Goal: Transaction & Acquisition: Purchase product/service

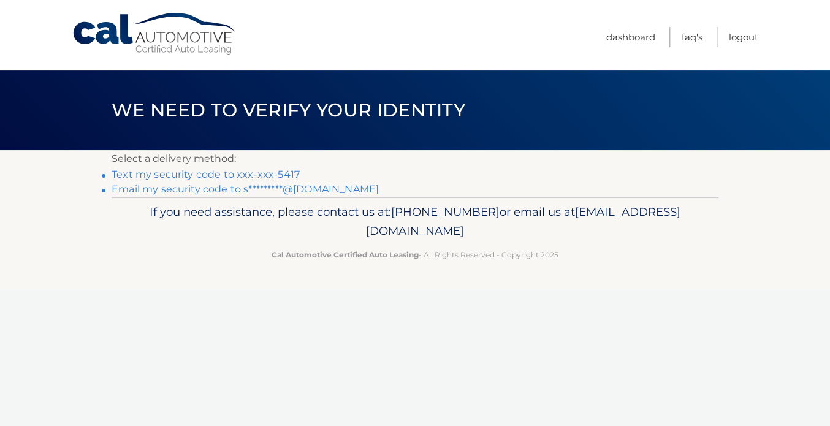
click at [237, 177] on link "Text my security code to xxx-xxx-5417" at bounding box center [206, 175] width 188 height 12
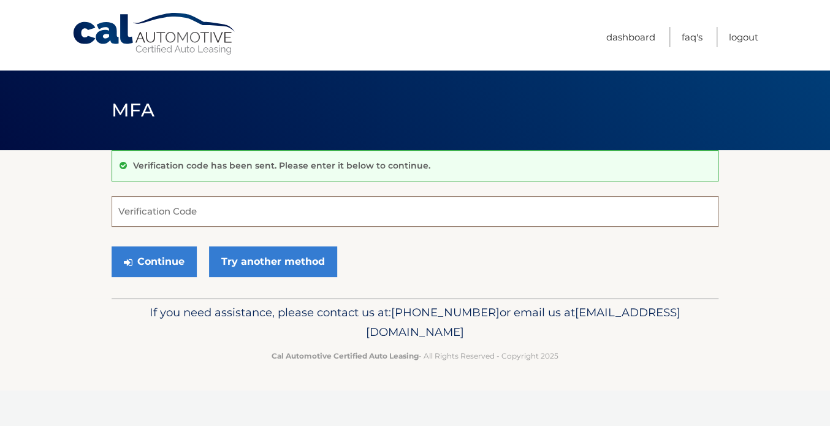
click at [230, 216] on input "Verification Code" at bounding box center [415, 211] width 607 height 31
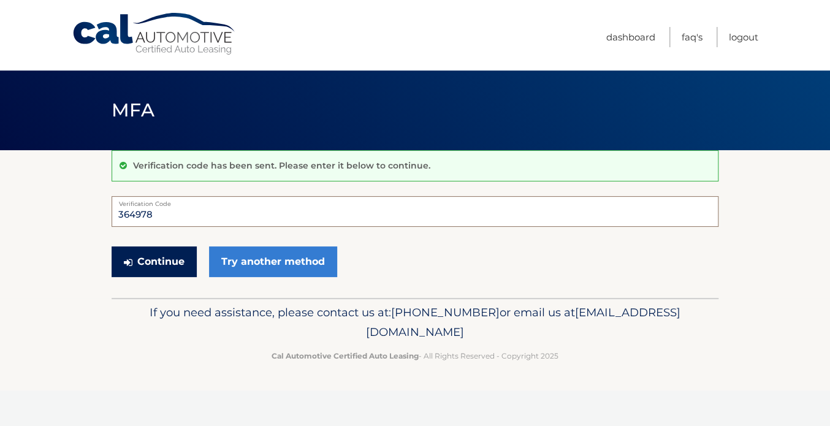
type input "364978"
click at [158, 261] on button "Continue" at bounding box center [154, 262] width 85 height 31
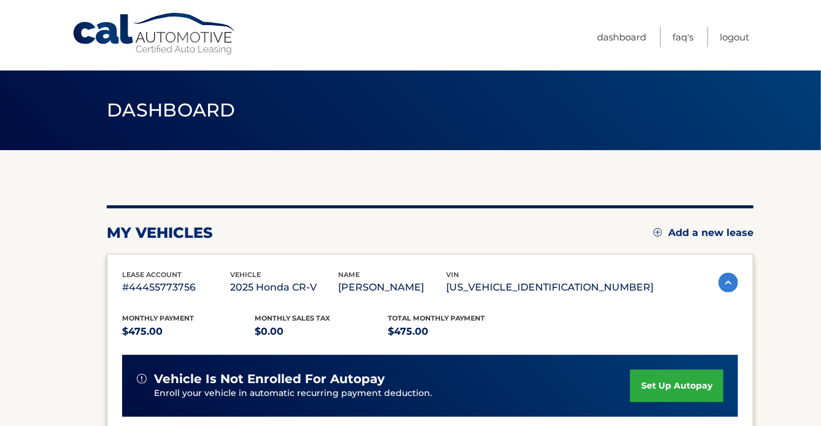
scroll to position [315, 0]
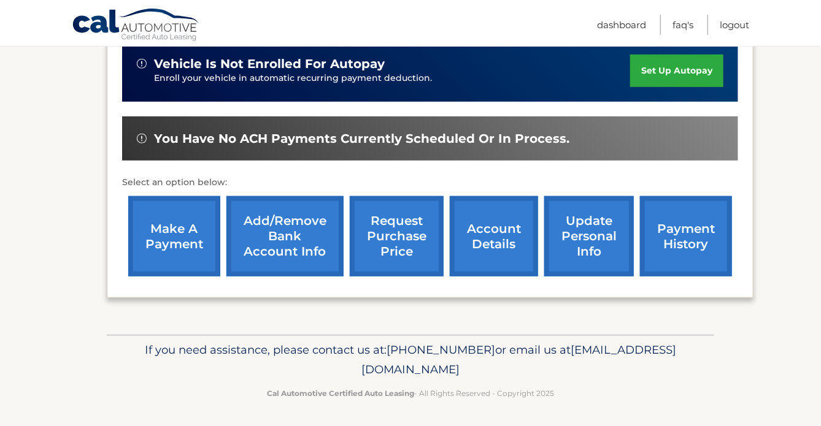
click at [185, 241] on link "make a payment" at bounding box center [174, 236] width 92 height 80
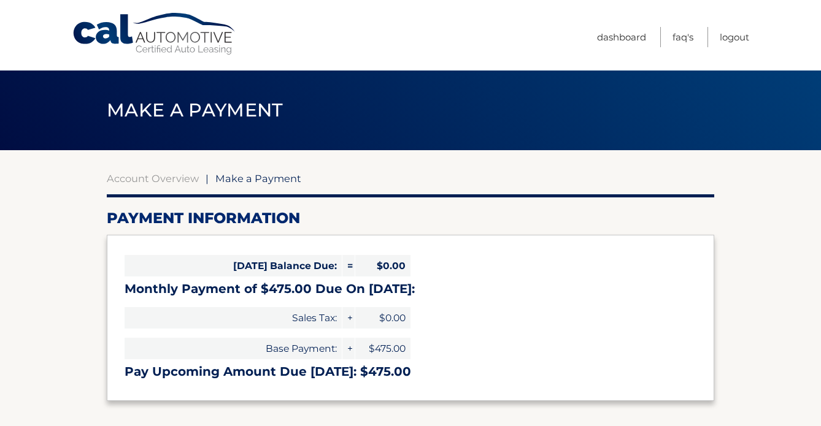
select select "YzVjMjI4MzctYjI1Yi00ZjZiLTk1N2UtZjM5ZmYwYjZjYzc2"
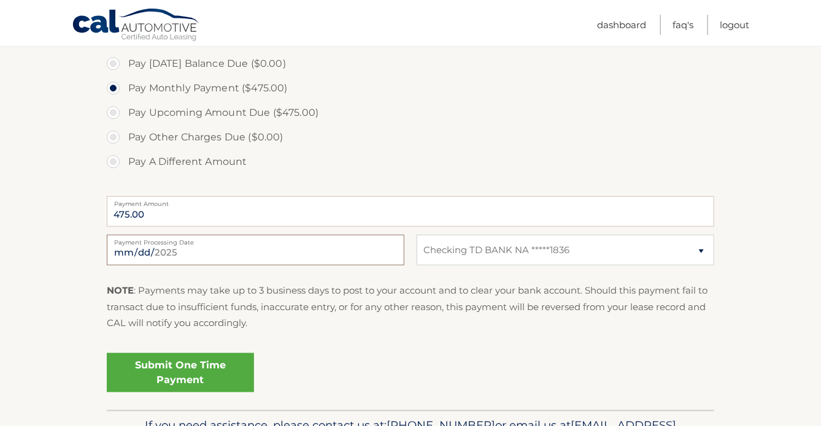
click at [278, 256] on input "2025-09-04" at bounding box center [255, 250] width 297 height 31
click at [471, 112] on label "Pay Upcoming Amount Due ($475.00)" at bounding box center [410, 113] width 607 height 25
click at [124, 112] on input "Pay Upcoming Amount Due ($475.00)" at bounding box center [118, 111] width 12 height 20
radio input "true"
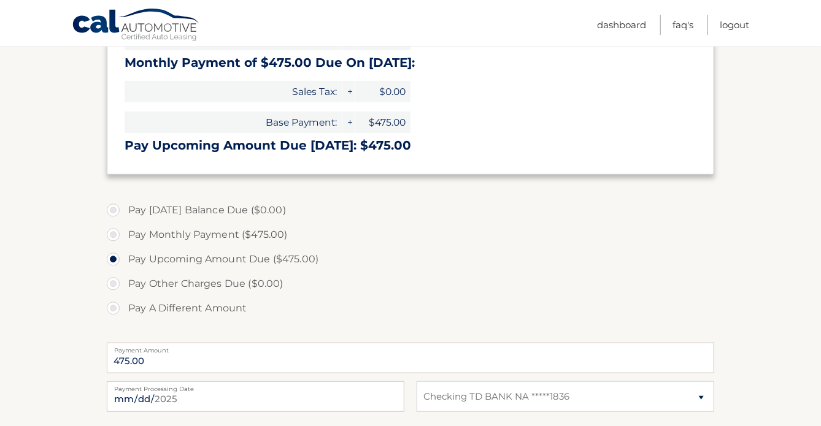
scroll to position [226, 0]
click at [179, 394] on input "2025-09-04" at bounding box center [255, 397] width 297 height 31
type input "2025-09-24"
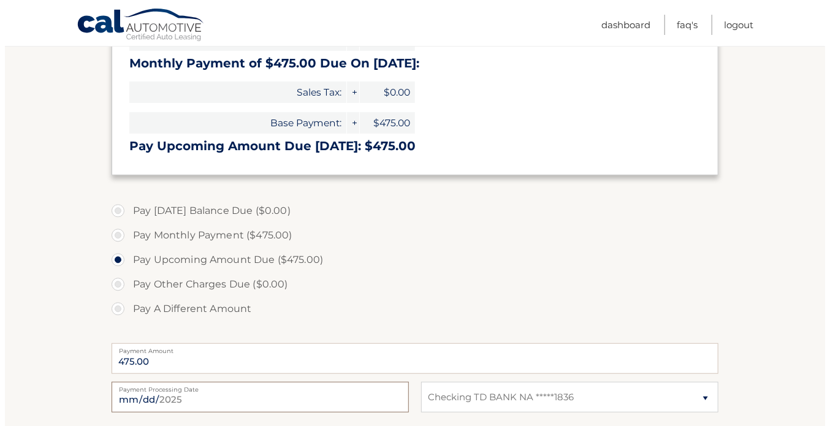
scroll to position [449, 0]
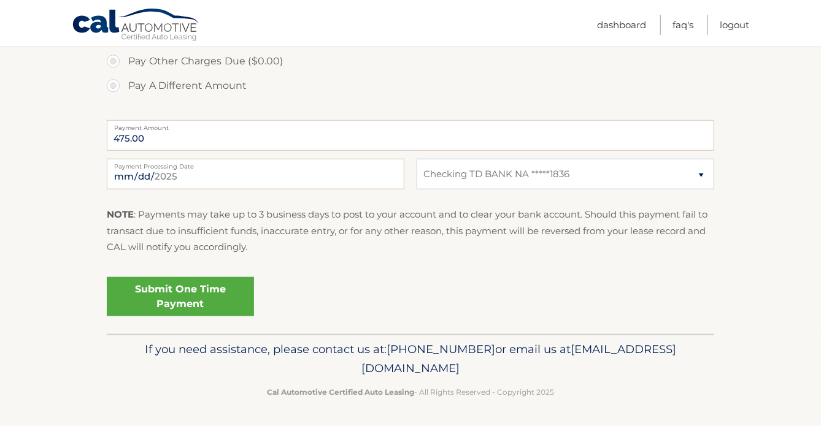
click at [197, 302] on link "Submit One Time Payment" at bounding box center [180, 296] width 147 height 39
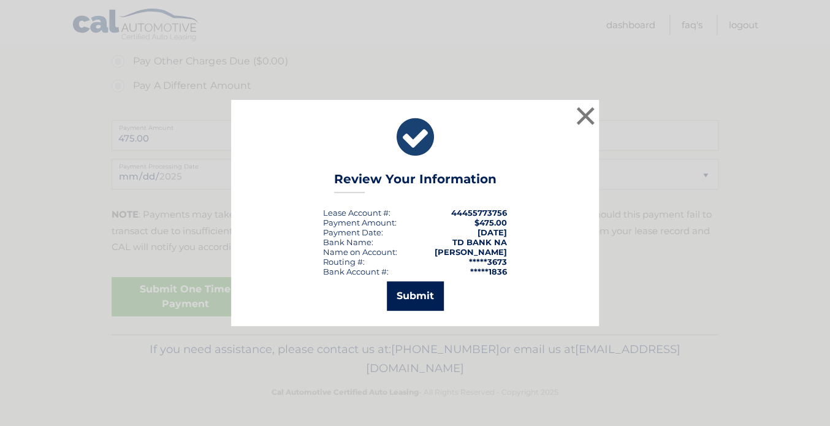
click at [426, 296] on button "Submit" at bounding box center [415, 295] width 57 height 29
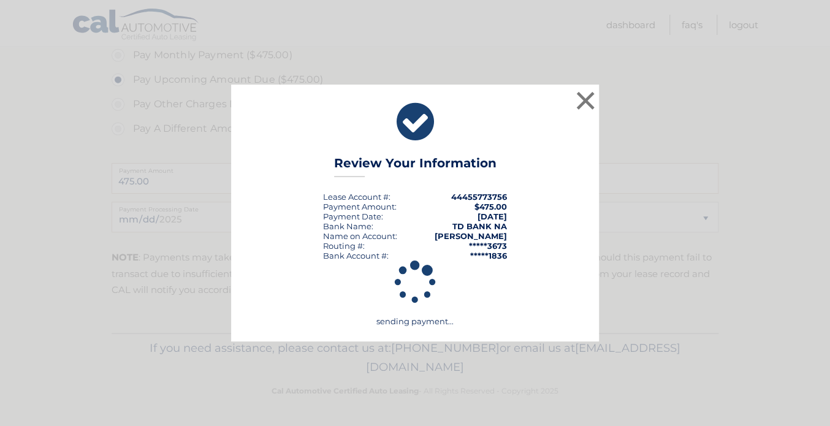
scroll to position [405, 0]
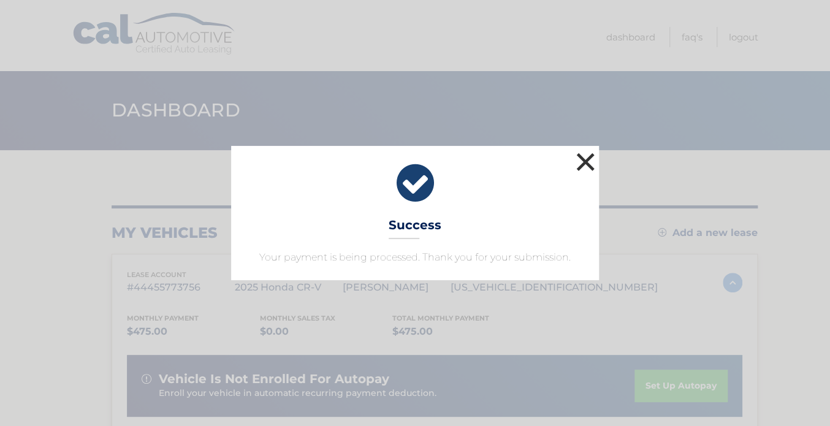
click at [581, 160] on button "×" at bounding box center [585, 162] width 25 height 25
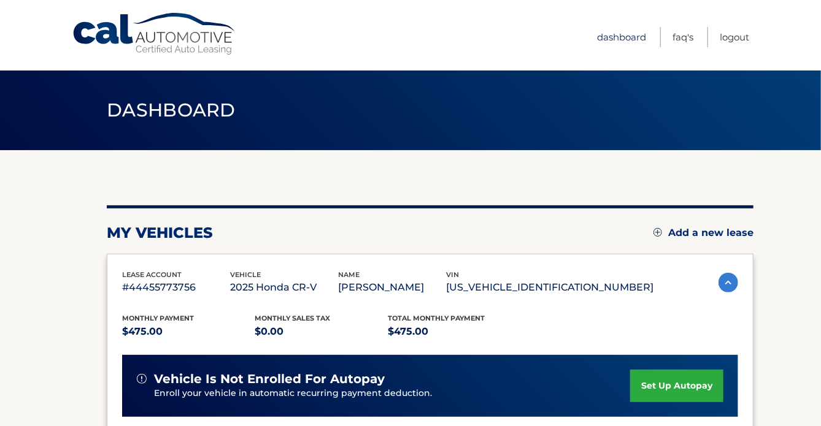
click at [629, 37] on link "Dashboard" at bounding box center [621, 37] width 49 height 20
drag, startPoint x: 602, startPoint y: 102, endPoint x: 638, endPoint y: -86, distance: 191.2
click at [638, 0] on html "Cal Automotive Menu Dashboard FAQ's Logout" at bounding box center [410, 213] width 821 height 426
